Goal: Entertainment & Leisure: Consume media (video, audio)

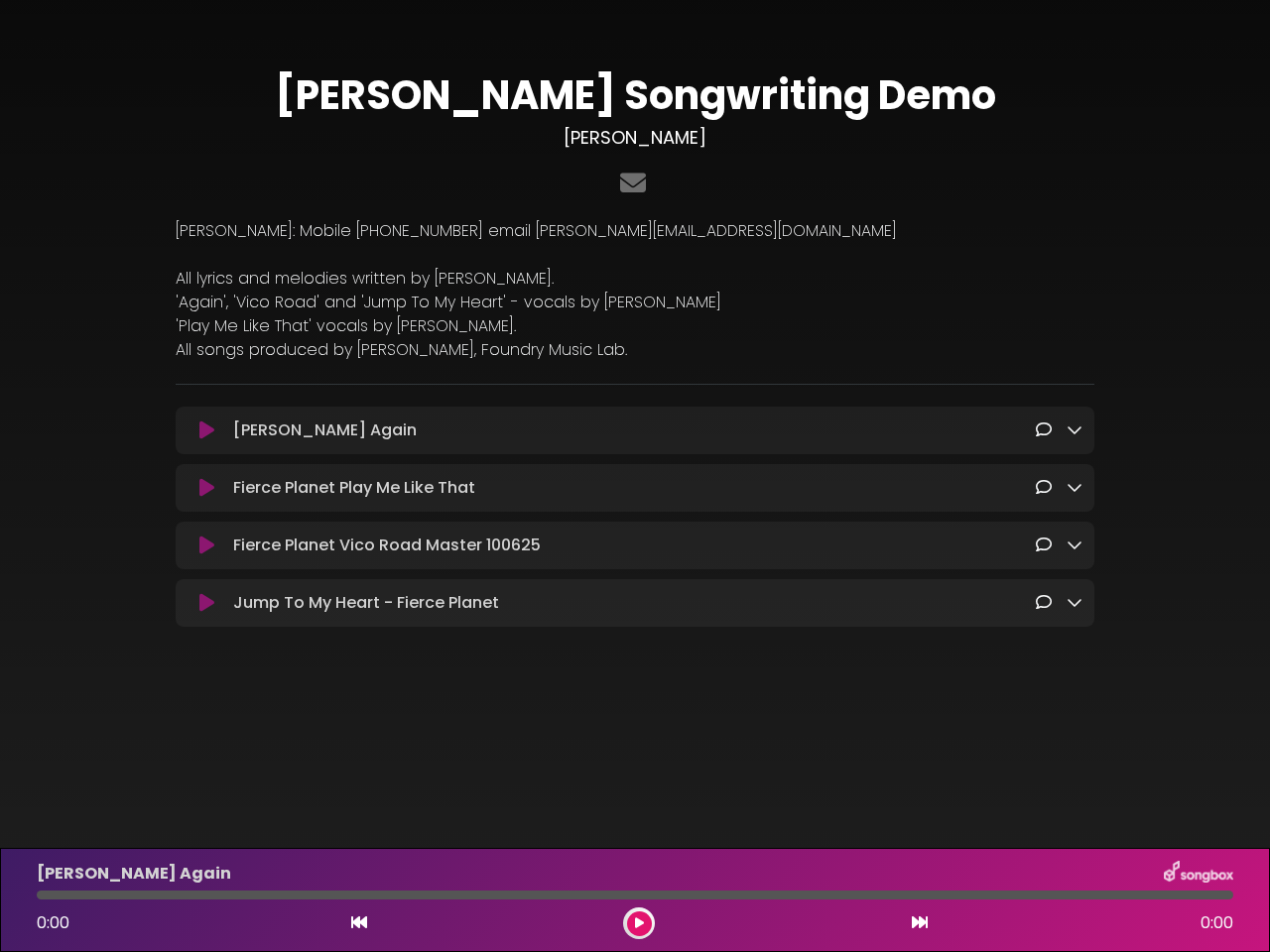
click at [207, 431] on icon at bounding box center [207, 430] width 15 height 20
click at [1074, 430] on icon at bounding box center [1074, 429] width 16 height 16
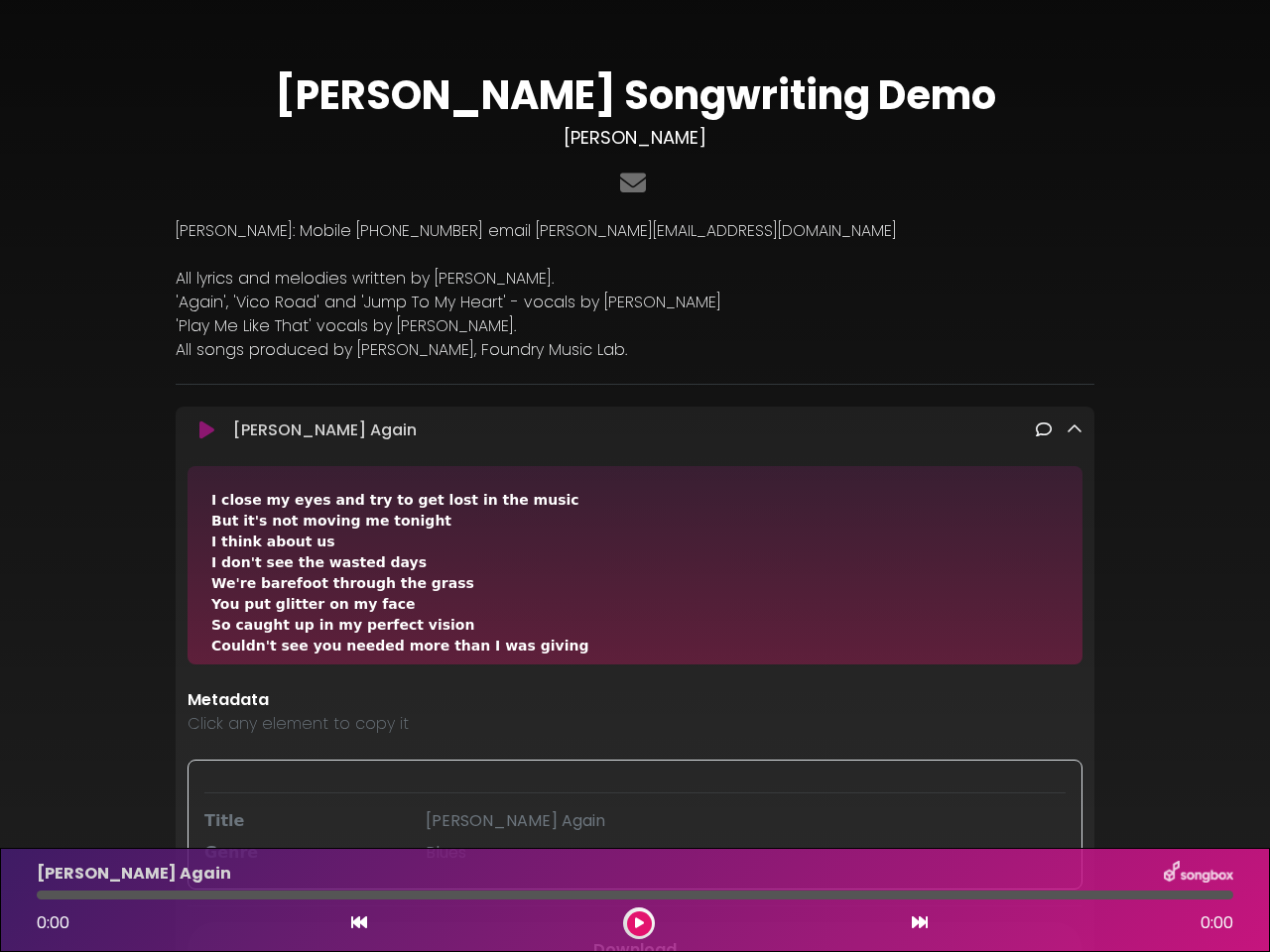
click at [207, 490] on div "I close my eyes and try to get lost in the music But it's not moving me tonight…" at bounding box center [635, 565] width 895 height 199
click at [1074, 489] on div "I close my eyes and try to get lost in the music But it's not moving me tonight…" at bounding box center [635, 565] width 895 height 199
click at [207, 548] on div "I close my eyes and try to get lost in the music But it's not moving me tonight…" at bounding box center [635, 565] width 895 height 199
click at [1074, 547] on div "I close my eyes and try to get lost in the music But it's not moving me tonight…" at bounding box center [635, 565] width 895 height 199
click at [207, 607] on div "I close my eyes and try to get lost in the music But it's not moving me tonight…" at bounding box center [635, 565] width 895 height 199
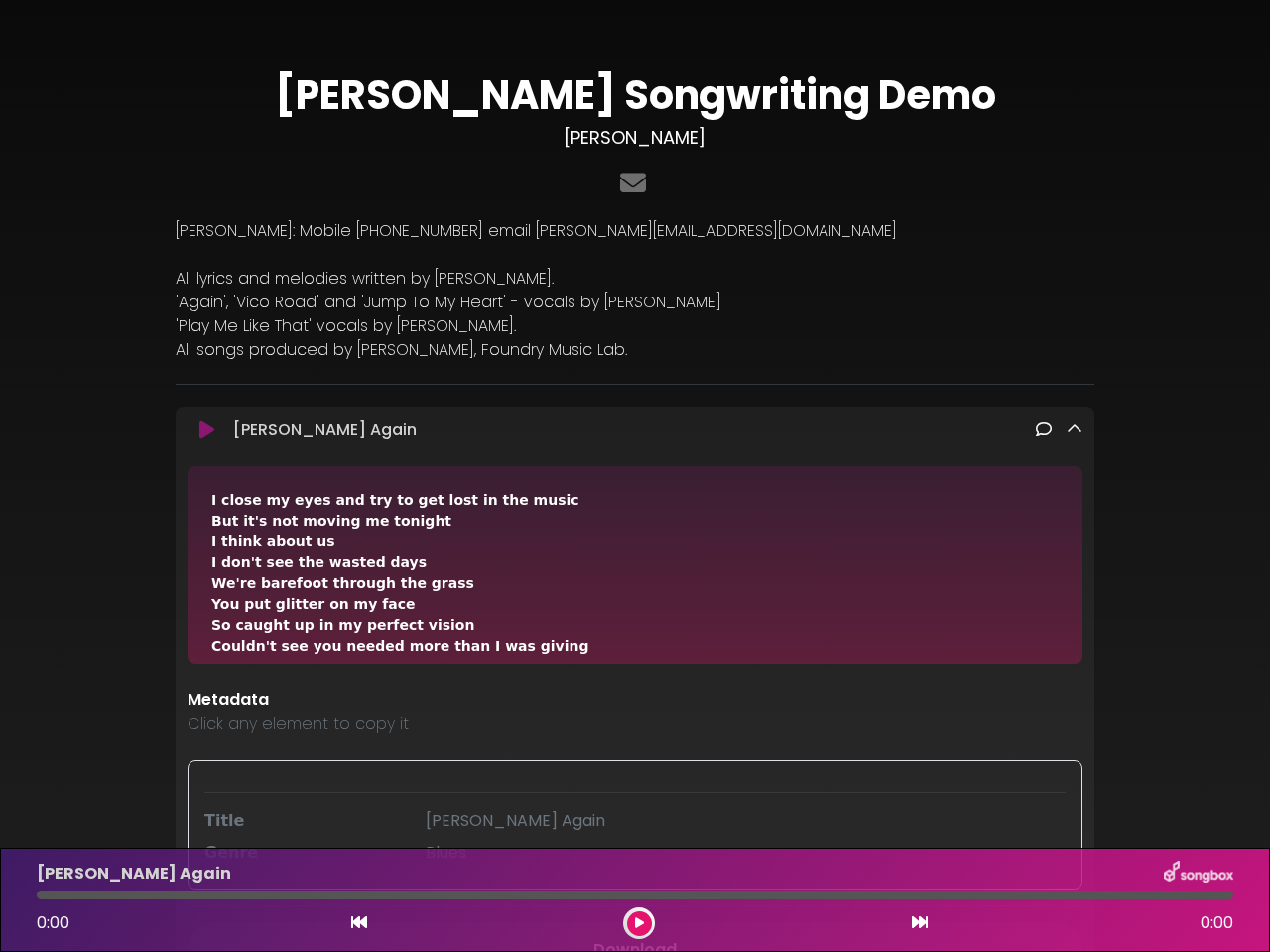
click at [1074, 606] on div "I close my eyes and try to get lost in the music But it's not moving me tonight…" at bounding box center [635, 565] width 895 height 199
click at [359, 923] on icon at bounding box center [359, 922] width 16 height 16
click at [639, 923] on icon at bounding box center [639, 923] width 10 height 12
